Goal: Information Seeking & Learning: Learn about a topic

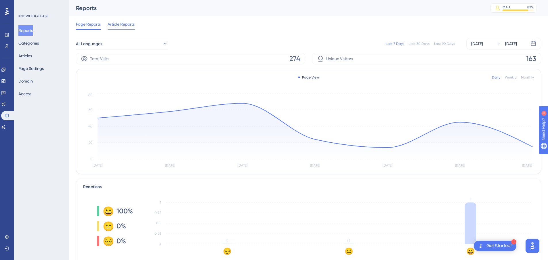
click at [117, 23] on span "Article Reports" at bounding box center [121, 24] width 27 height 7
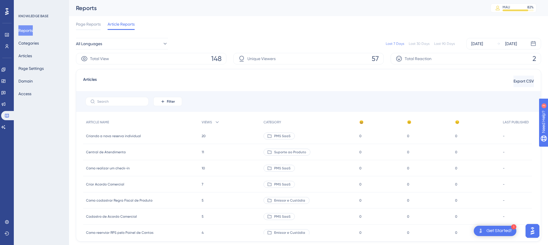
drag, startPoint x: 90, startPoint y: 24, endPoint x: 191, endPoint y: 22, distance: 101.5
click at [90, 24] on span "Page Reports" at bounding box center [88, 24] width 25 height 7
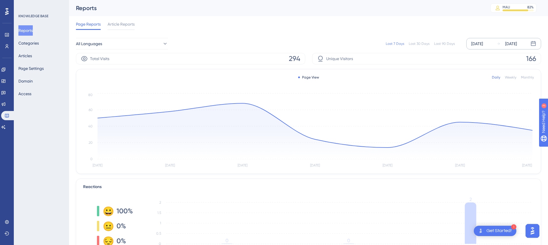
click at [483, 44] on div "[DATE]" at bounding box center [477, 43] width 12 height 7
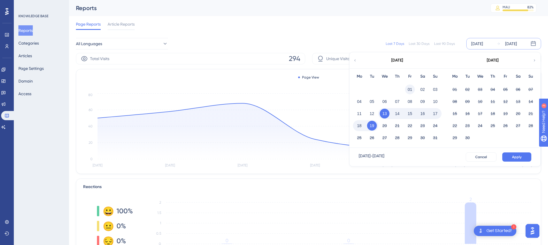
click at [409, 89] on button "01" at bounding box center [410, 90] width 10 height 10
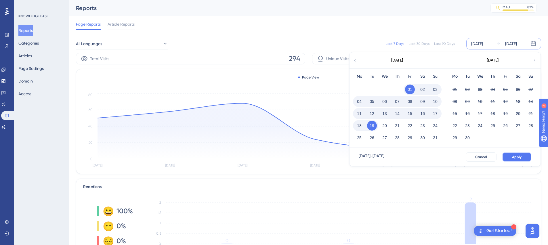
click at [516, 156] on span "Apply" at bounding box center [516, 157] width 9 height 5
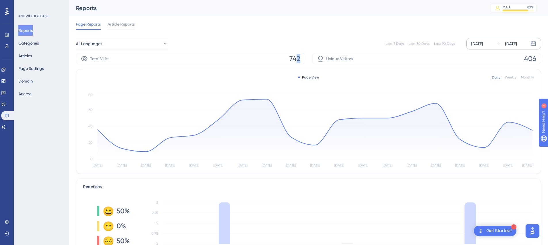
drag, startPoint x: 300, startPoint y: 58, endPoint x: 285, endPoint y: 59, distance: 15.5
click at [285, 59] on div "Total Visits 742" at bounding box center [190, 58] width 229 height 11
click at [329, 24] on div "Page Reports Article Reports" at bounding box center [308, 25] width 465 height 18
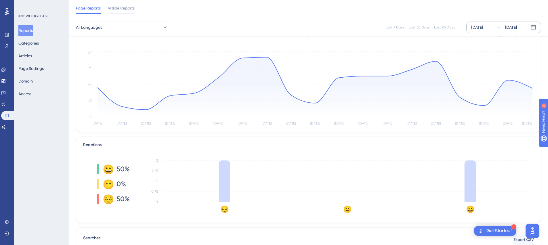
scroll to position [57, 0]
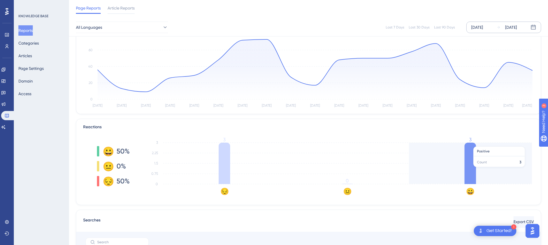
click at [479, 170] on icon "😔 😐 😀 0 0.75 1.5 2.25 3 3 0 3" at bounding box center [338, 165] width 390 height 57
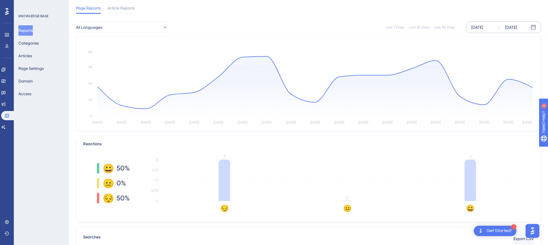
scroll to position [0, 0]
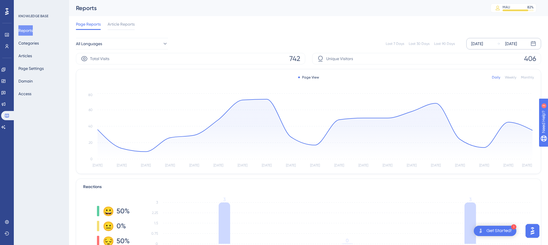
click at [483, 46] on div "[DATE]" at bounding box center [477, 43] width 12 height 7
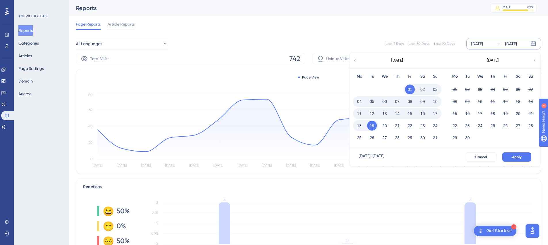
click at [385, 114] on button "13" at bounding box center [384, 114] width 10 height 10
click at [519, 154] on button "Apply" at bounding box center [516, 156] width 29 height 9
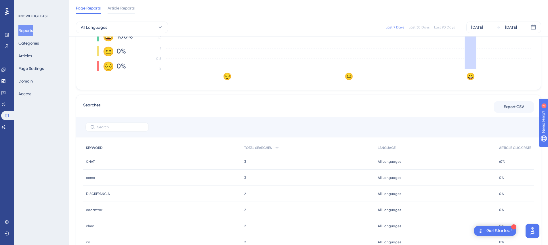
scroll to position [201, 0]
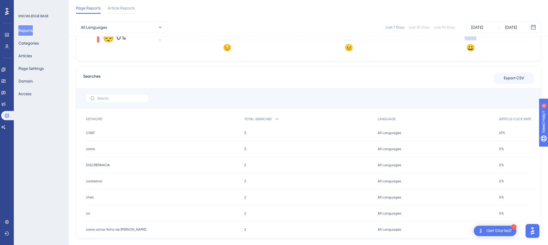
click at [93, 131] on span "CHAT" at bounding box center [90, 133] width 9 height 5
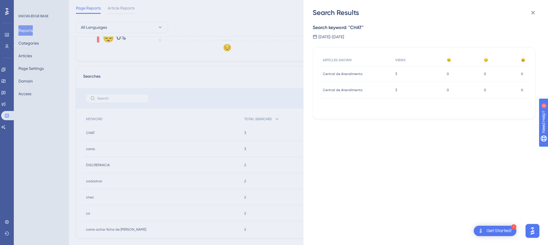
click at [258, 101] on div "Search Results Search keyword: " CHAT " 13 de agosto de 2025 - 19 de agosto de …" at bounding box center [274, 122] width 548 height 245
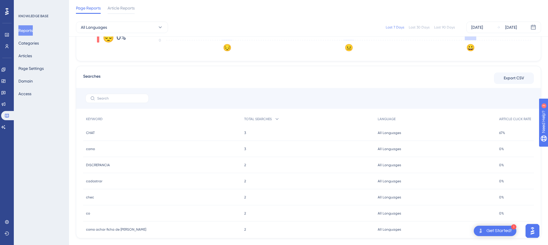
click at [93, 166] on span "DISCREPANCIA" at bounding box center [98, 165] width 24 height 5
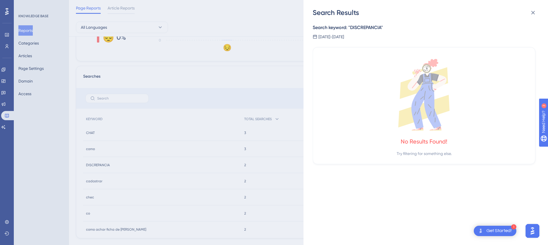
click at [195, 84] on div "Search Results Search keyword: " DISCREPANCIA " 13 de agosto de 2025 - 19 de ag…" at bounding box center [274, 122] width 548 height 245
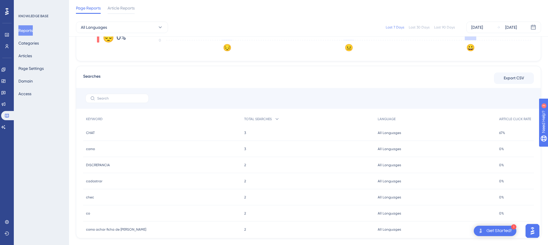
click at [93, 148] on span "como" at bounding box center [90, 149] width 9 height 5
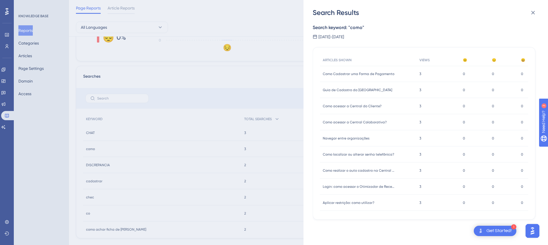
click at [201, 72] on div "Search Results Search keyword: " como " 13 de agosto de 2025 - 19 de agosto de …" at bounding box center [274, 122] width 548 height 245
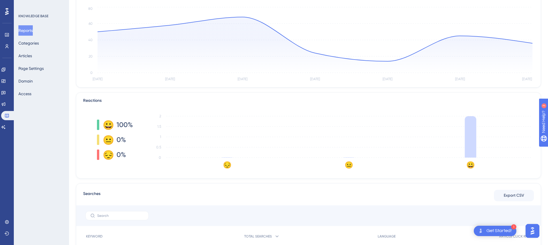
scroll to position [0, 0]
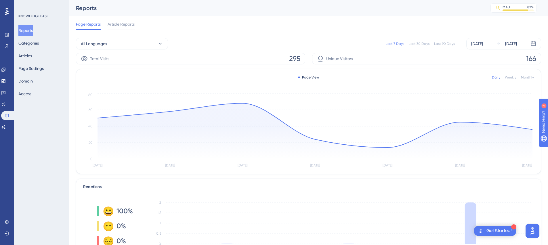
click at [125, 25] on span "Article Reports" at bounding box center [121, 24] width 27 height 7
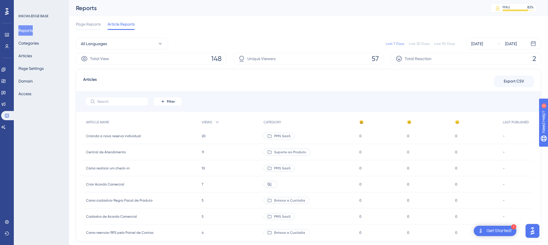
click at [266, 183] on div at bounding box center [270, 184] width 14 height 7
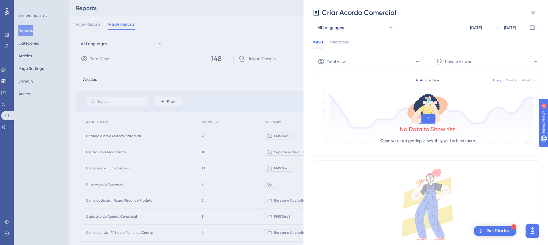
click at [119, 183] on div "Criar Acordo Comercial All Languages Aug 13 2025 Aug 19 2025 Views Reactions To…" at bounding box center [274, 122] width 548 height 245
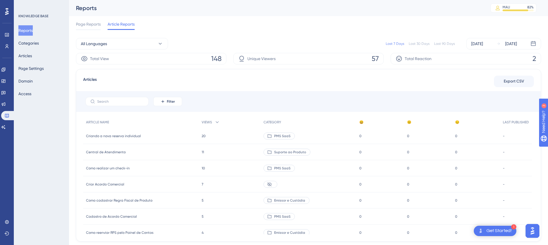
scroll to position [57, 0]
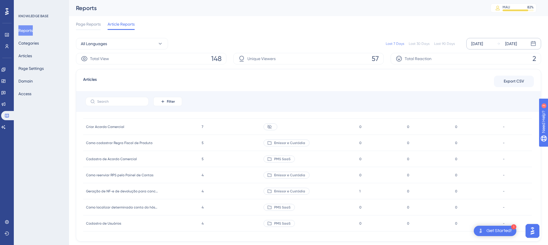
click at [483, 44] on div "[DATE]" at bounding box center [477, 43] width 12 height 7
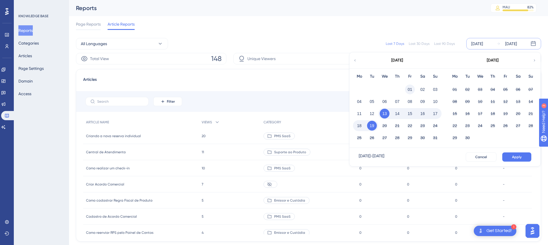
click at [409, 90] on button "01" at bounding box center [410, 90] width 10 height 10
click at [512, 156] on span "Apply" at bounding box center [516, 157] width 9 height 5
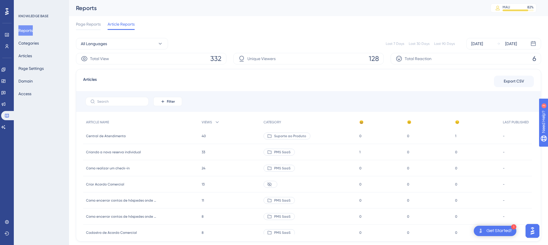
click at [455, 137] on span "1" at bounding box center [455, 136] width 1 height 5
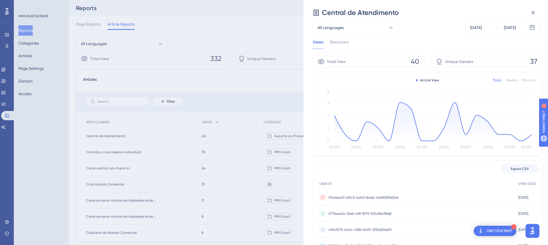
click at [341, 42] on div "Reactions" at bounding box center [339, 44] width 18 height 10
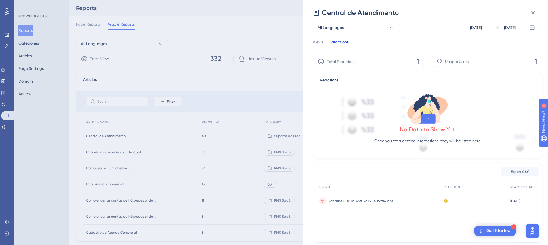
click at [375, 202] on span "43bd1be3-060d-49ff-9a13-7e059f141a3e" at bounding box center [360, 201] width 65 height 5
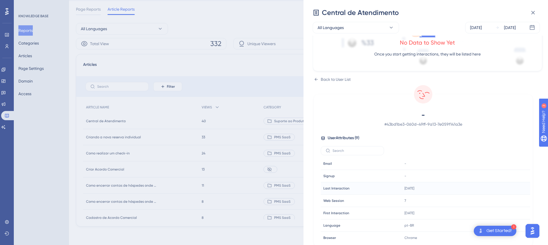
scroll to position [110, 0]
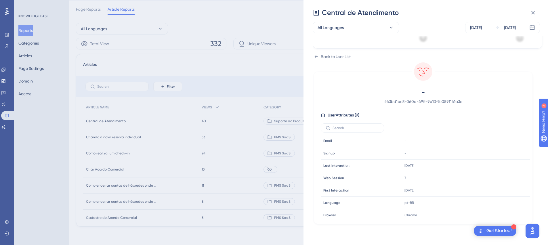
click at [283, 61] on div "Central de Atendimento All Languages Aug 01 2025 Aug 19 2025 Views Reactions To…" at bounding box center [274, 122] width 548 height 245
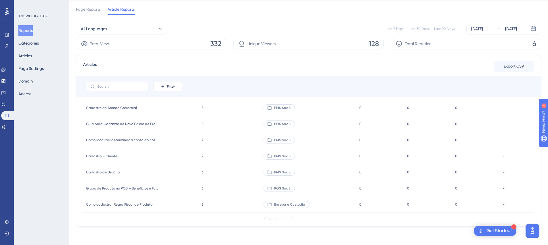
scroll to position [0, 0]
